Goal: Information Seeking & Learning: Learn about a topic

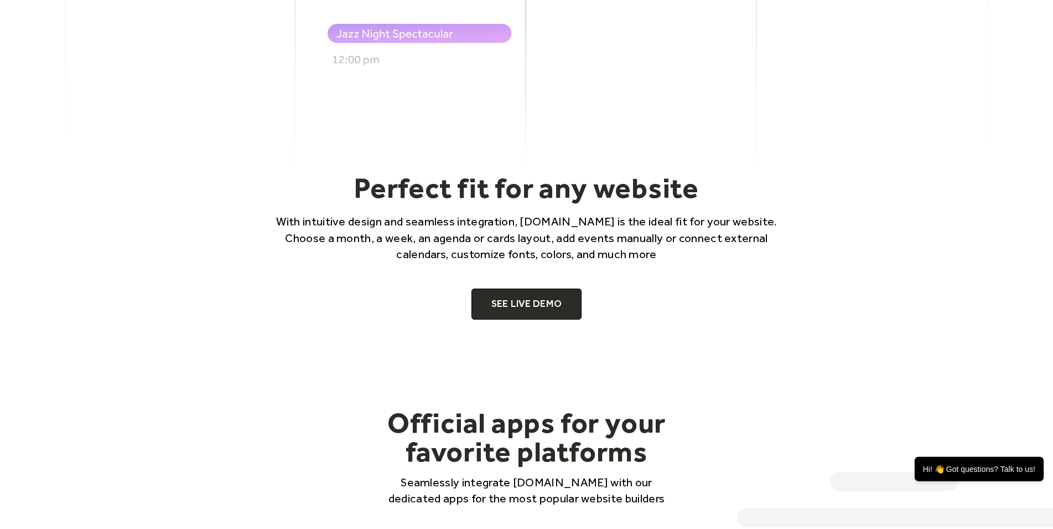
scroll to position [847, 0]
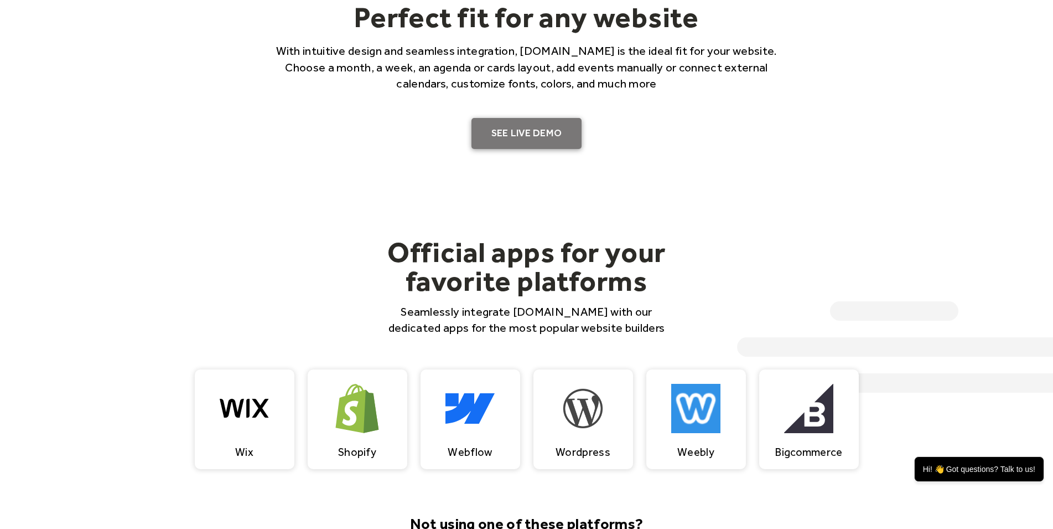
click at [530, 133] on link "SEE LIVE DEMO" at bounding box center [527, 133] width 111 height 31
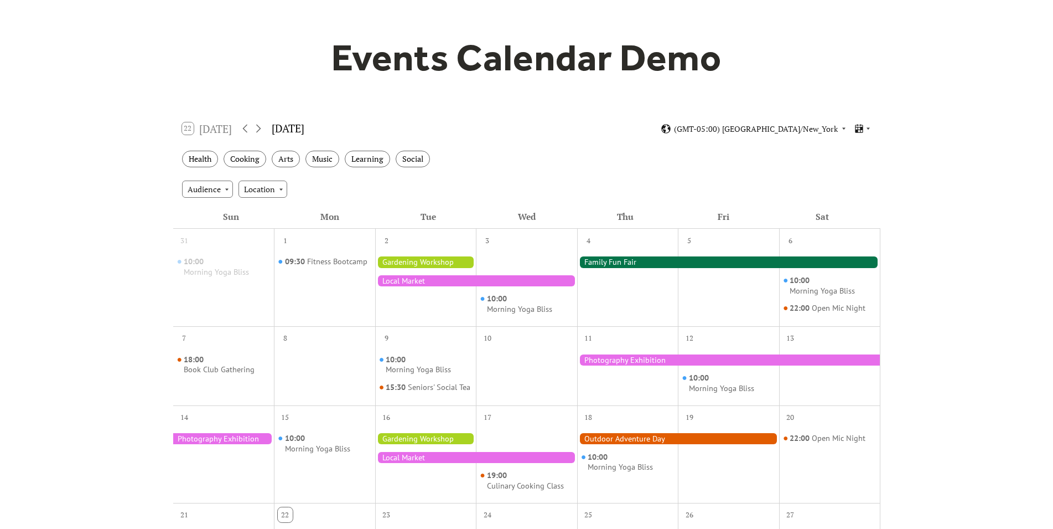
scroll to position [56, 0]
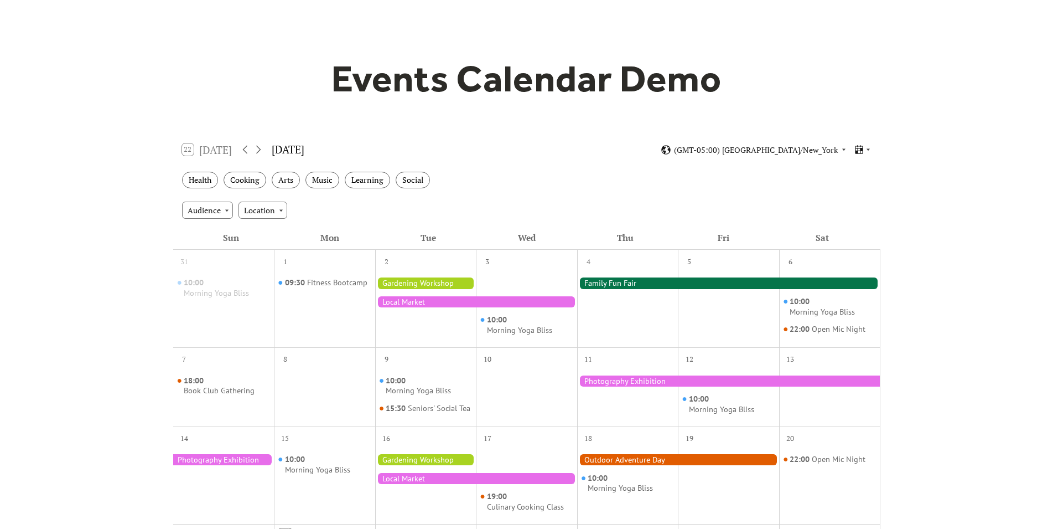
click at [430, 281] on div at bounding box center [425, 282] width 101 height 11
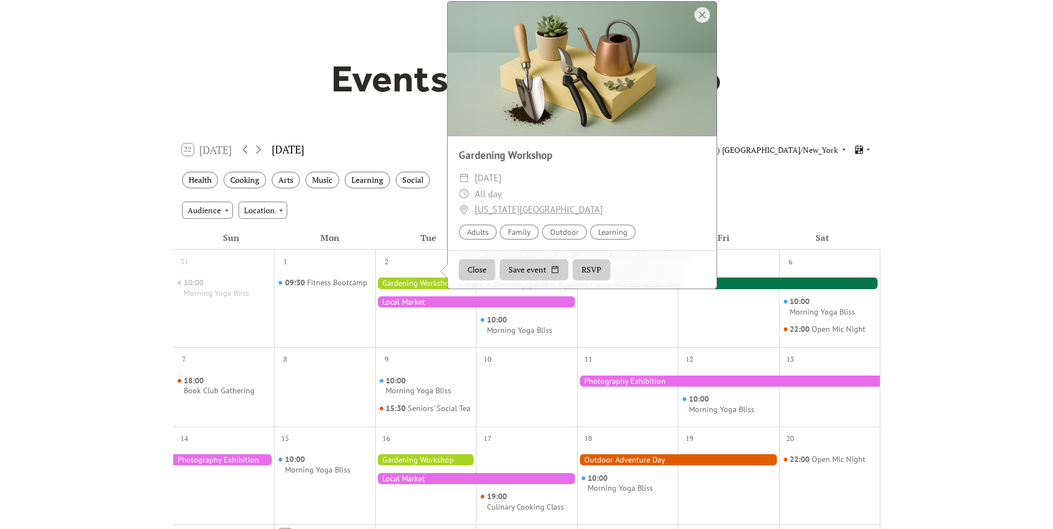
click at [985, 102] on div "Events Calendar Demo Loading the Events Calendar..." at bounding box center [526, 430] width 1053 height 872
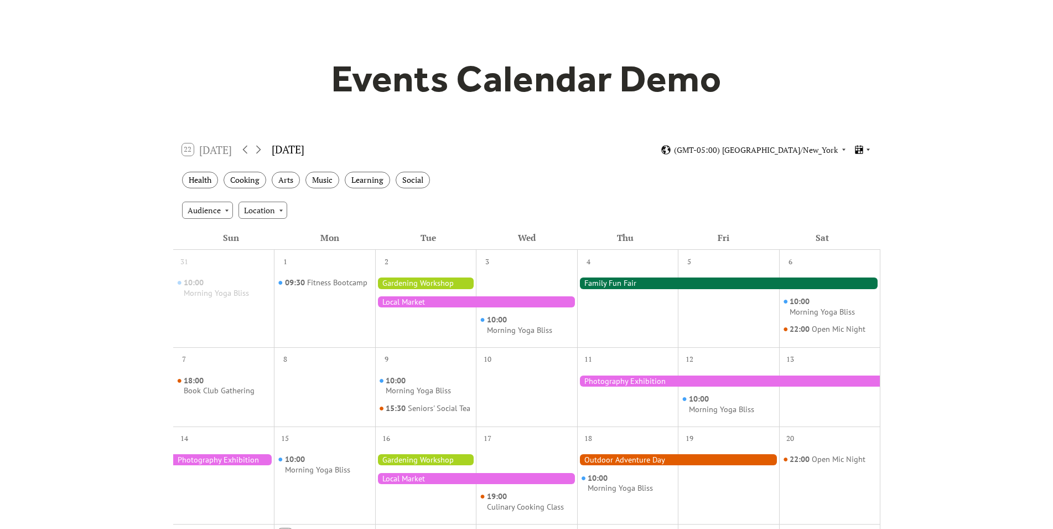
click at [865, 151] on icon at bounding box center [868, 149] width 7 height 7
click at [852, 192] on span "Cards" at bounding box center [846, 187] width 20 height 12
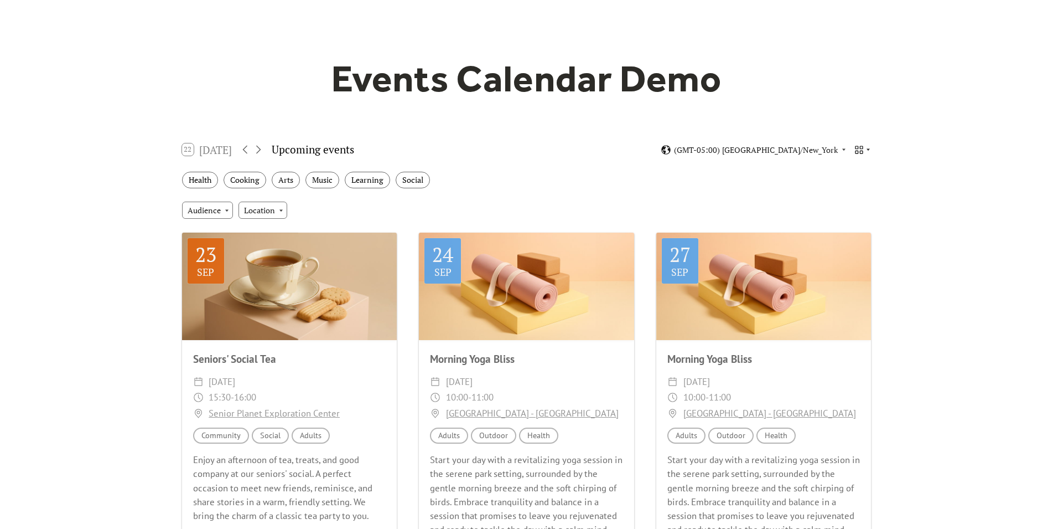
click at [865, 149] on icon at bounding box center [859, 149] width 11 height 11
click at [857, 211] on span "Agenda" at bounding box center [849, 208] width 27 height 12
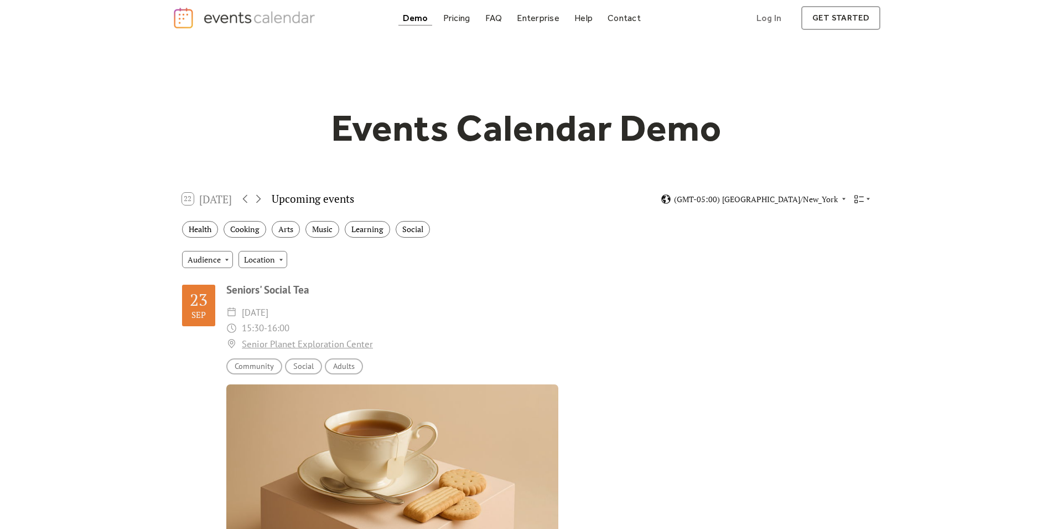
scroll to position [0, 0]
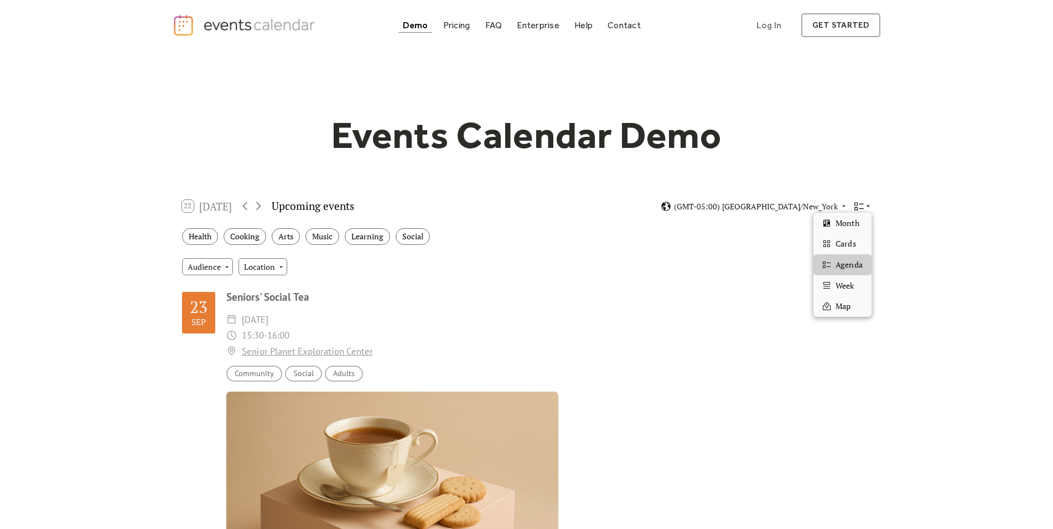
click at [862, 204] on icon at bounding box center [859, 206] width 9 height 8
click at [847, 288] on span "Week" at bounding box center [845, 286] width 18 height 12
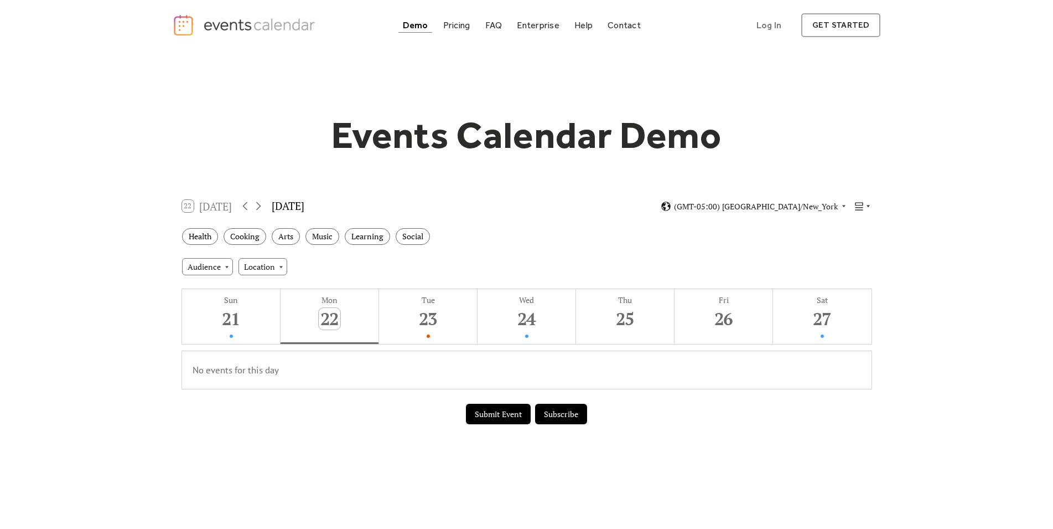
click at [862, 210] on icon at bounding box center [860, 206] width 8 height 8
click at [842, 305] on span "Map" at bounding box center [843, 306] width 15 height 12
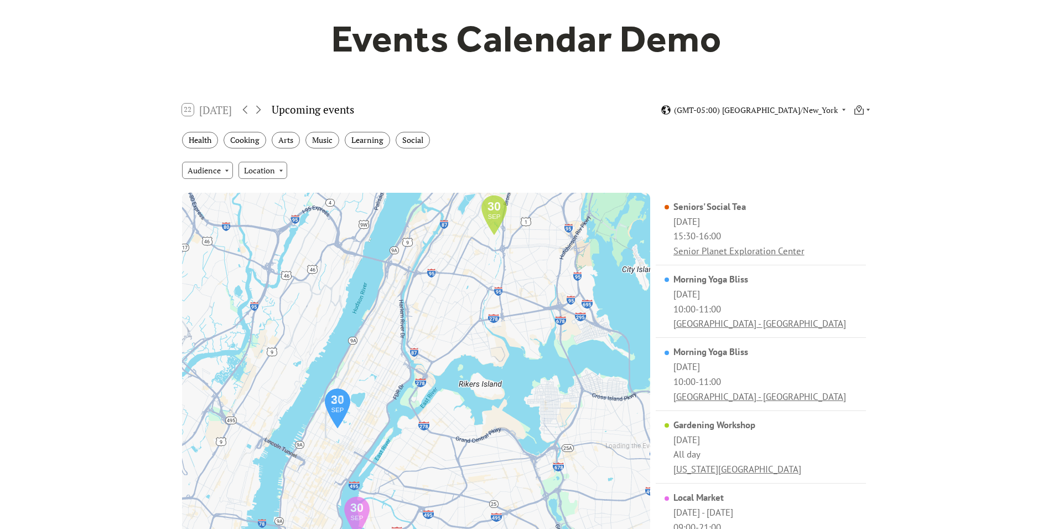
scroll to position [56, 0]
